Goal: Stay updated

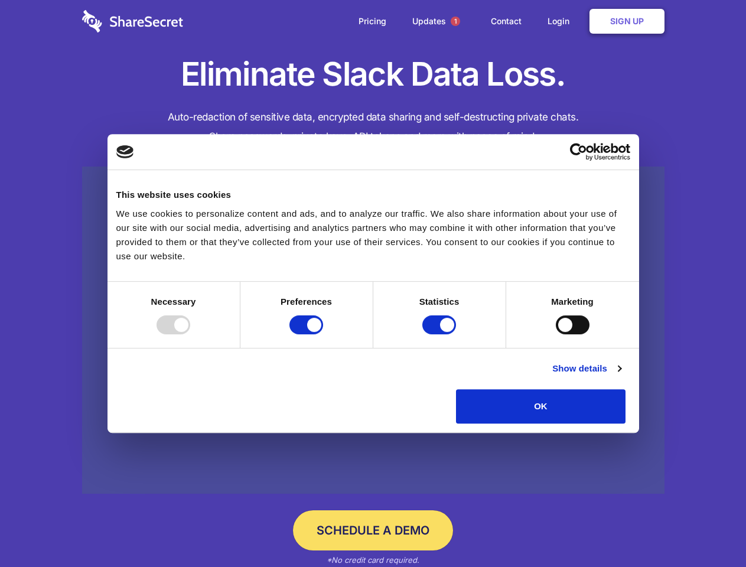
click at [190, 334] on div at bounding box center [174, 325] width 34 height 19
click at [323, 334] on input "Preferences" at bounding box center [307, 325] width 34 height 19
checkbox input "false"
click at [441, 334] on input "Statistics" at bounding box center [440, 325] width 34 height 19
checkbox input "false"
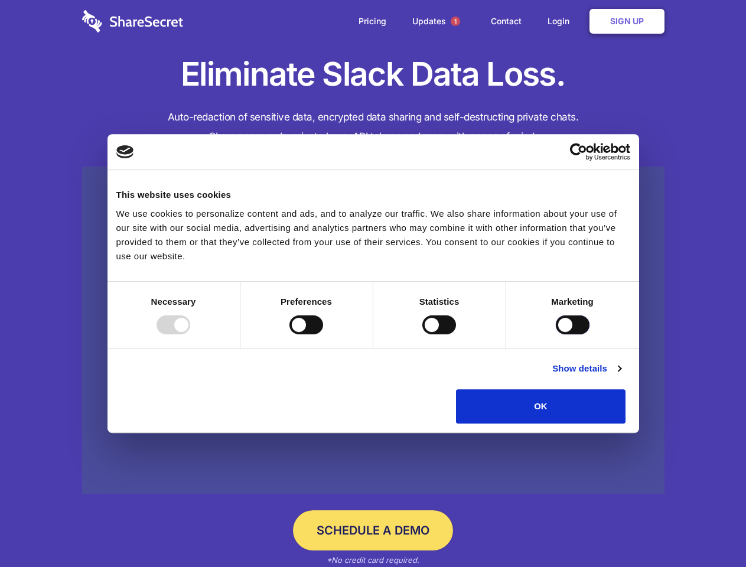
click at [556, 334] on input "Marketing" at bounding box center [573, 325] width 34 height 19
checkbox input "true"
click at [621, 376] on link "Show details" at bounding box center [587, 369] width 69 height 14
click at [0, 0] on ul "Necessary 7 Necessary cookies help make a website usable by enabling basic func…" at bounding box center [0, 0] width 0 height 0
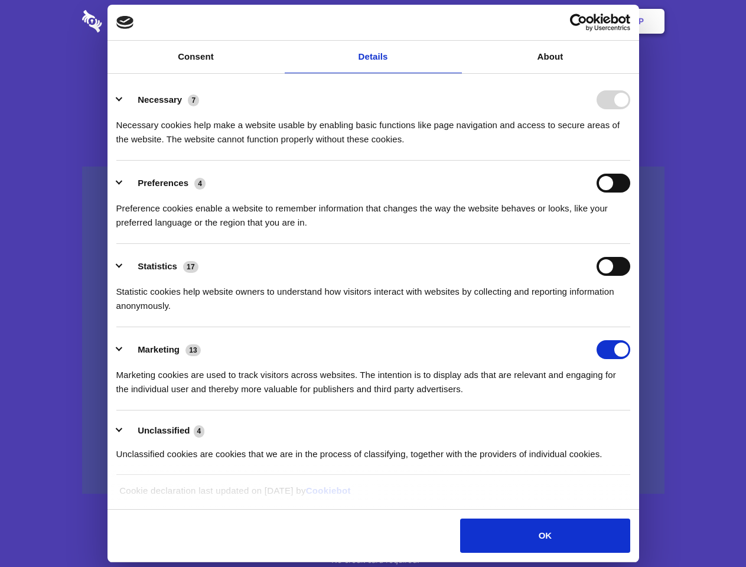
click at [455, 21] on span "1" at bounding box center [455, 21] width 9 height 9
